Goal: Ask a question

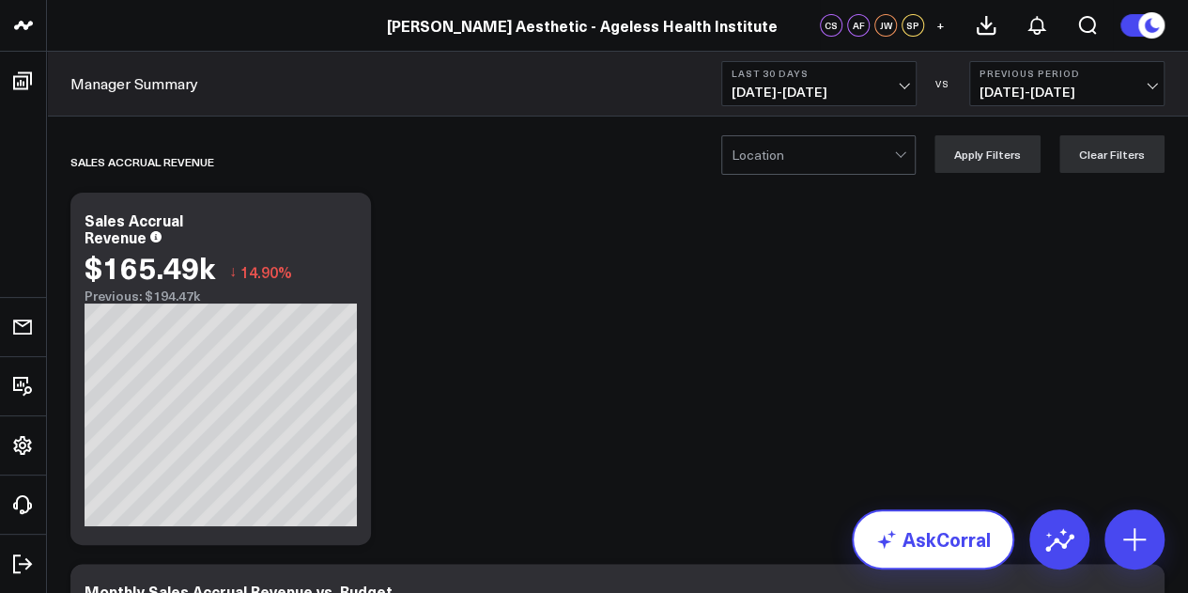
click at [922, 531] on link "AskCorral" at bounding box center [933, 539] width 162 height 60
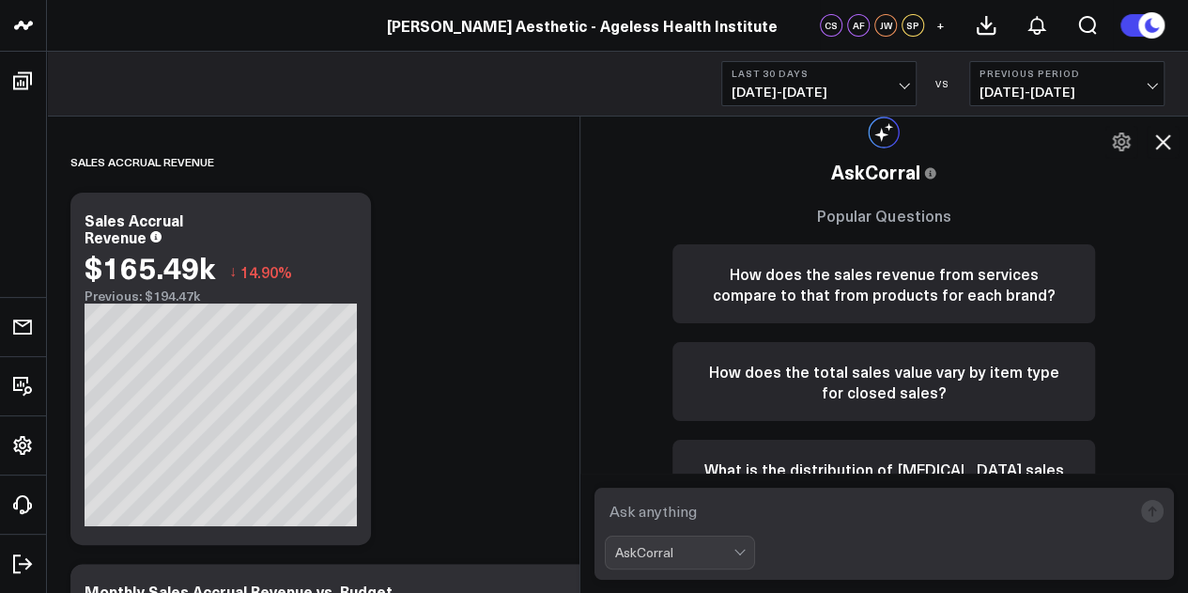
click at [849, 516] on textarea at bounding box center [869, 511] width 528 height 34
type textarea "[DATE] sales accrual?"
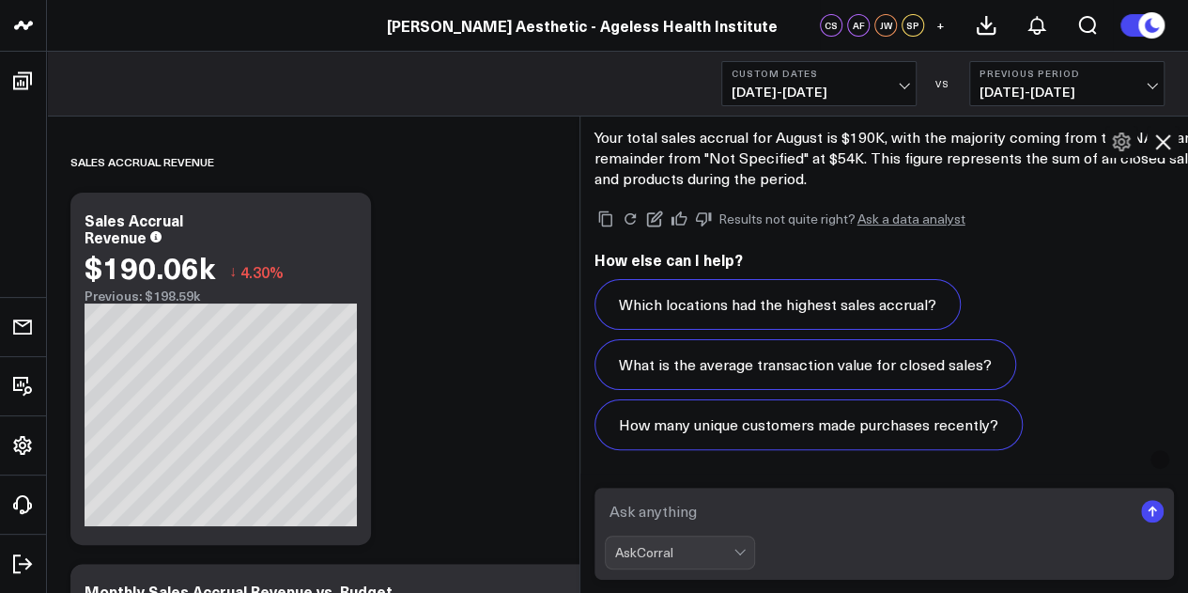
scroll to position [1968, 0]
